Goal: Navigation & Orientation: Locate item on page

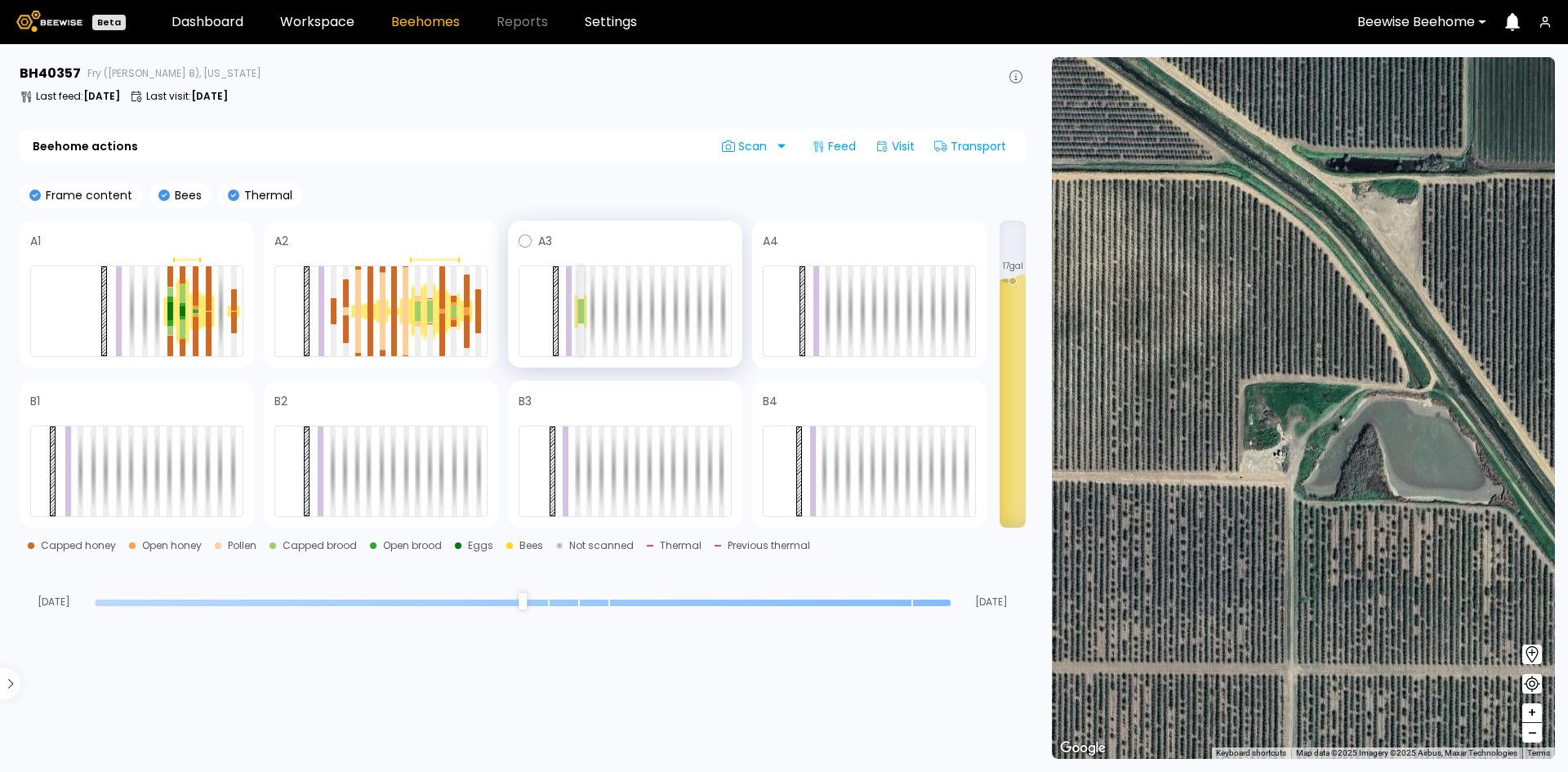
click at [580, 307] on div at bounding box center [581, 304] width 6 height 13
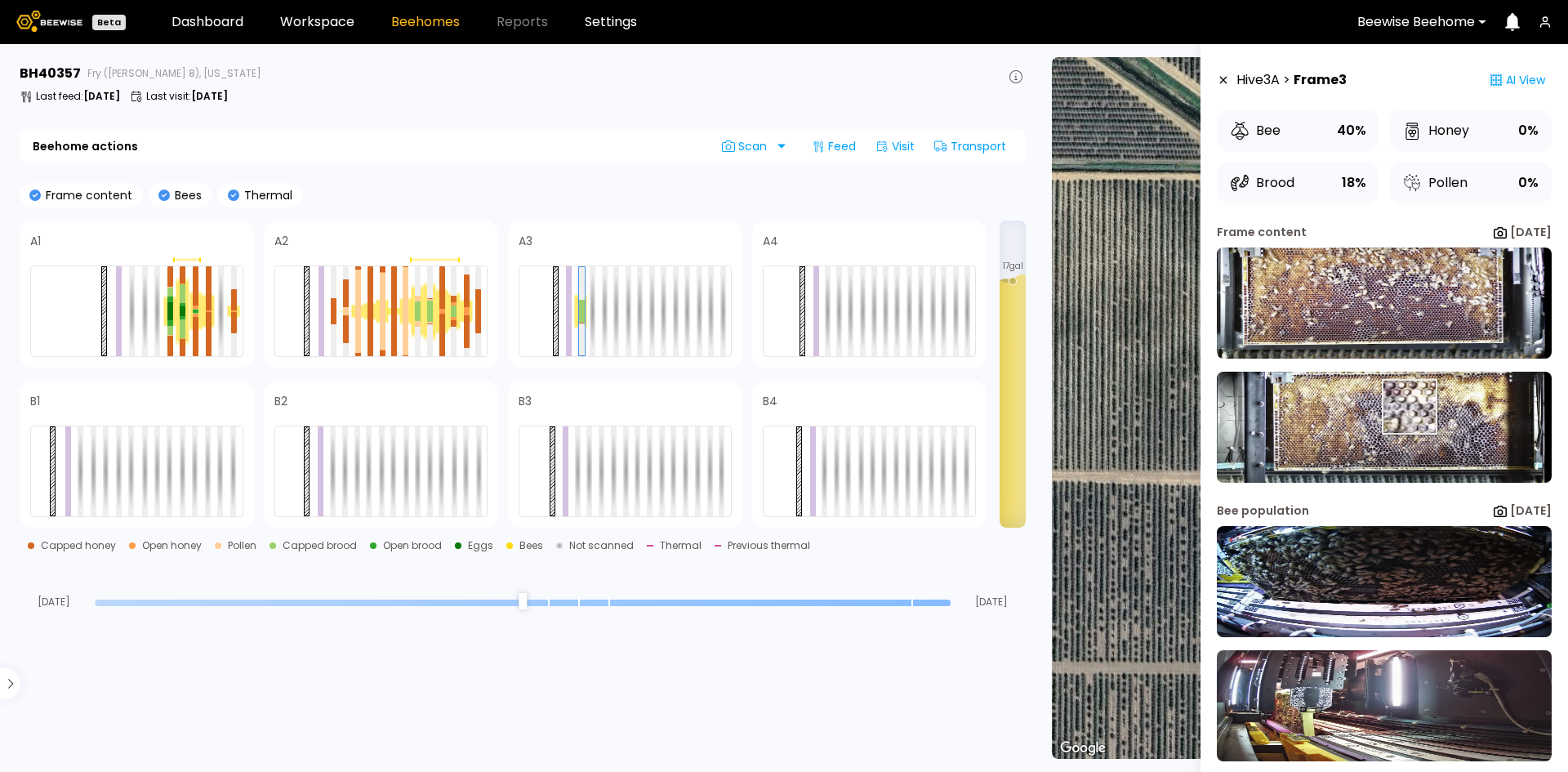
click at [1411, 406] on img at bounding box center [1384, 426] width 335 height 111
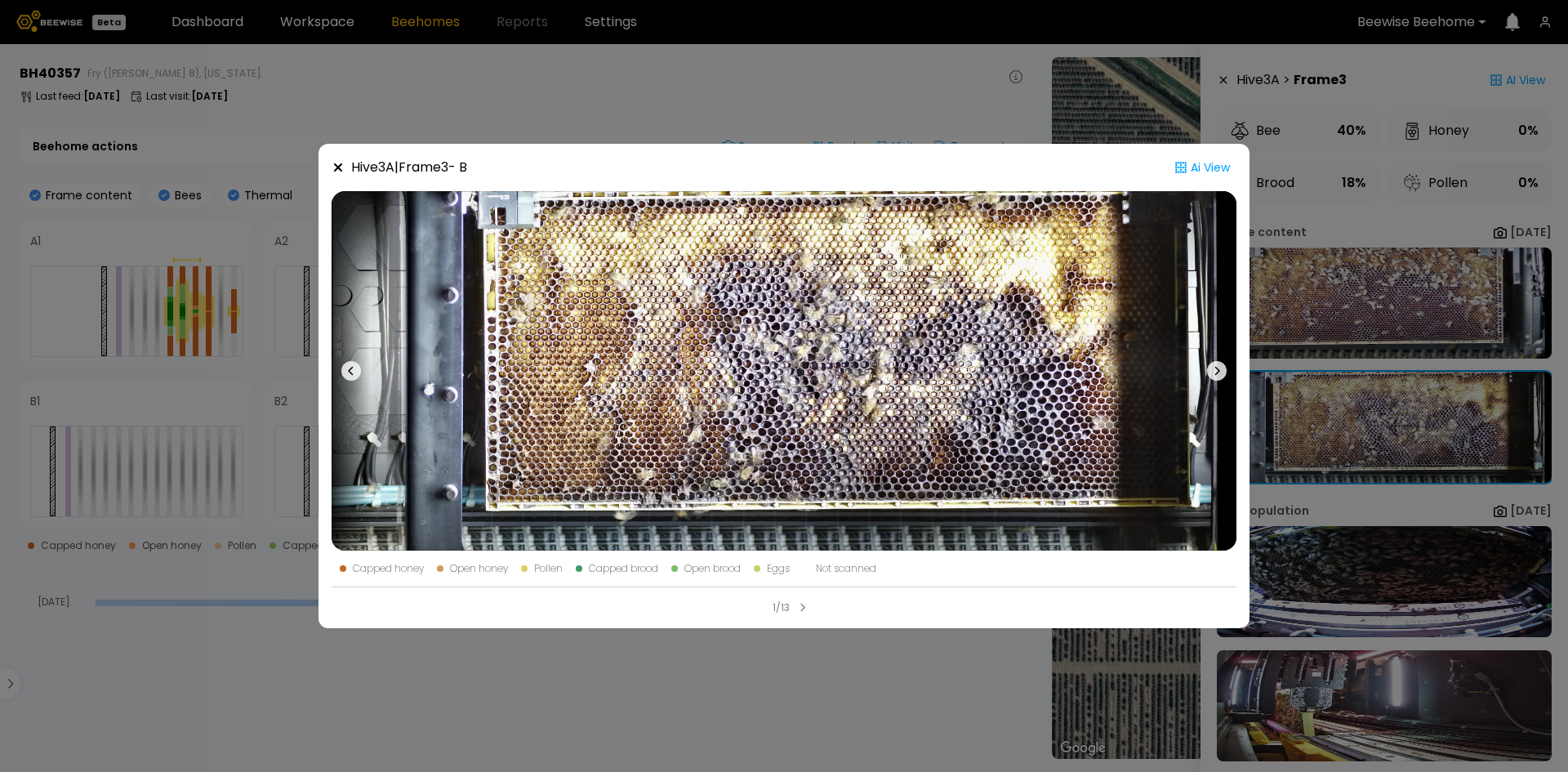
click at [334, 164] on icon at bounding box center [338, 167] width 8 height 8
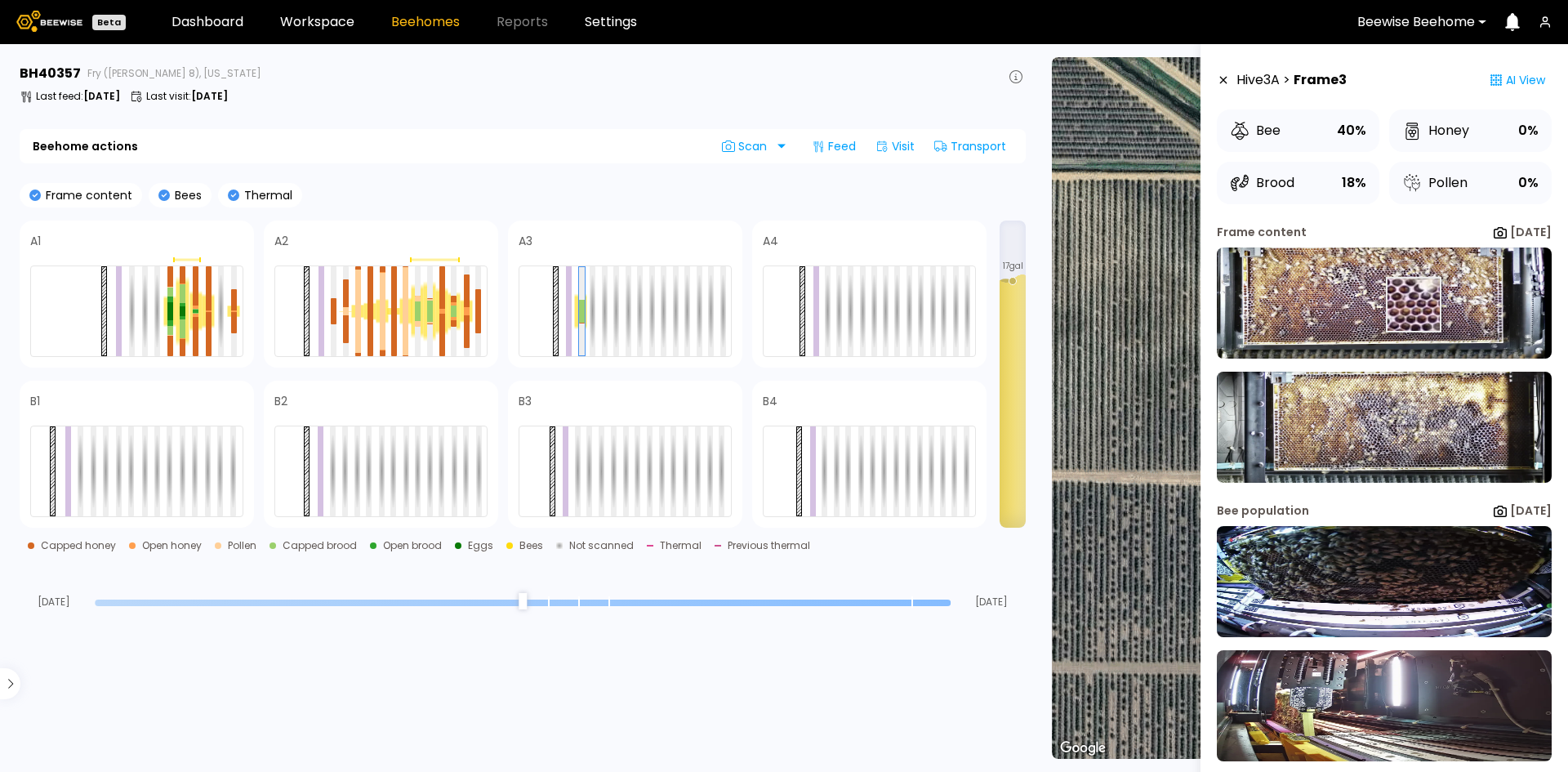
click at [1412, 304] on img at bounding box center [1384, 302] width 335 height 111
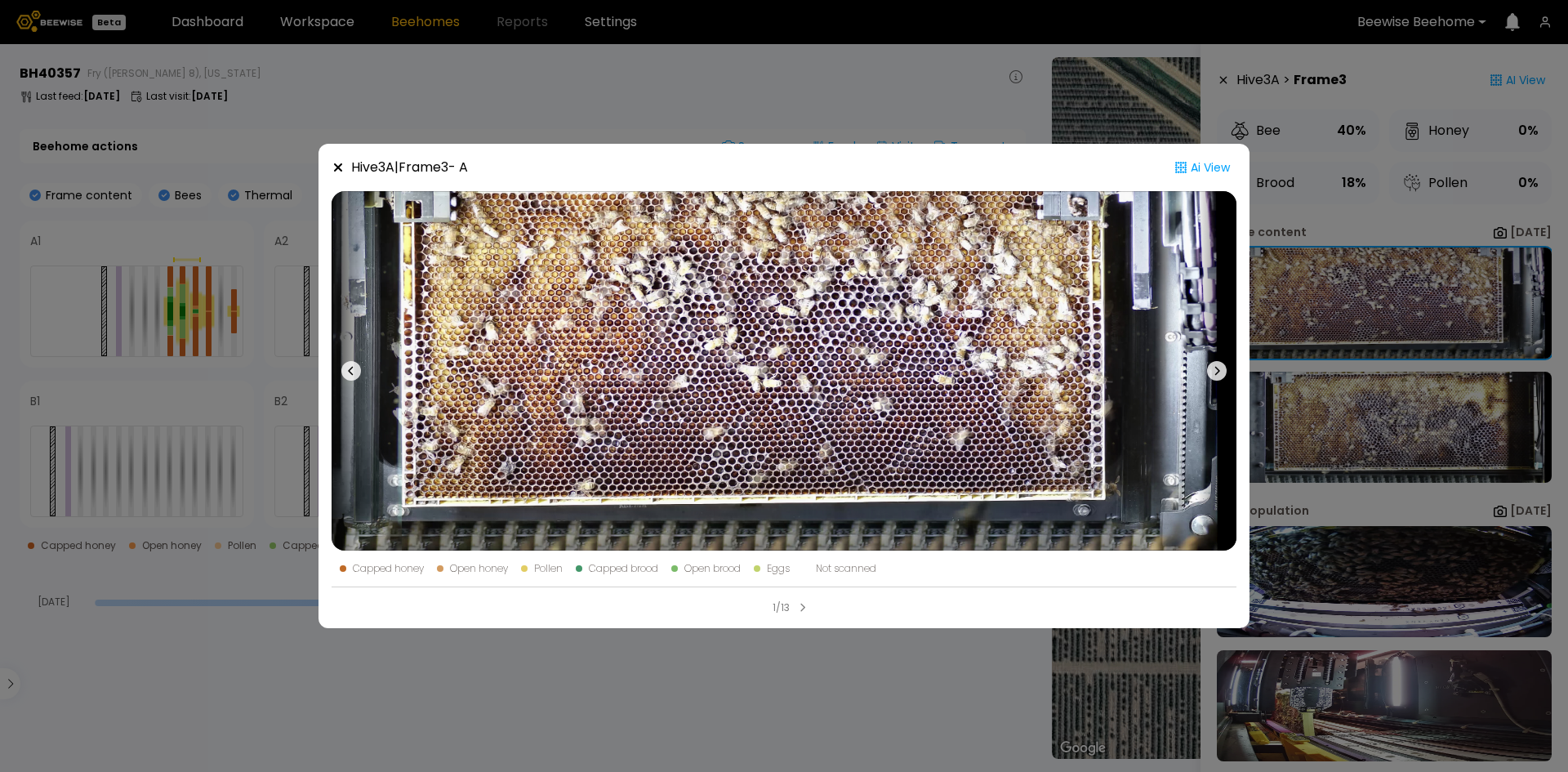
click at [336, 167] on icon at bounding box center [338, 167] width 13 height 13
